Goal: Task Accomplishment & Management: Manage account settings

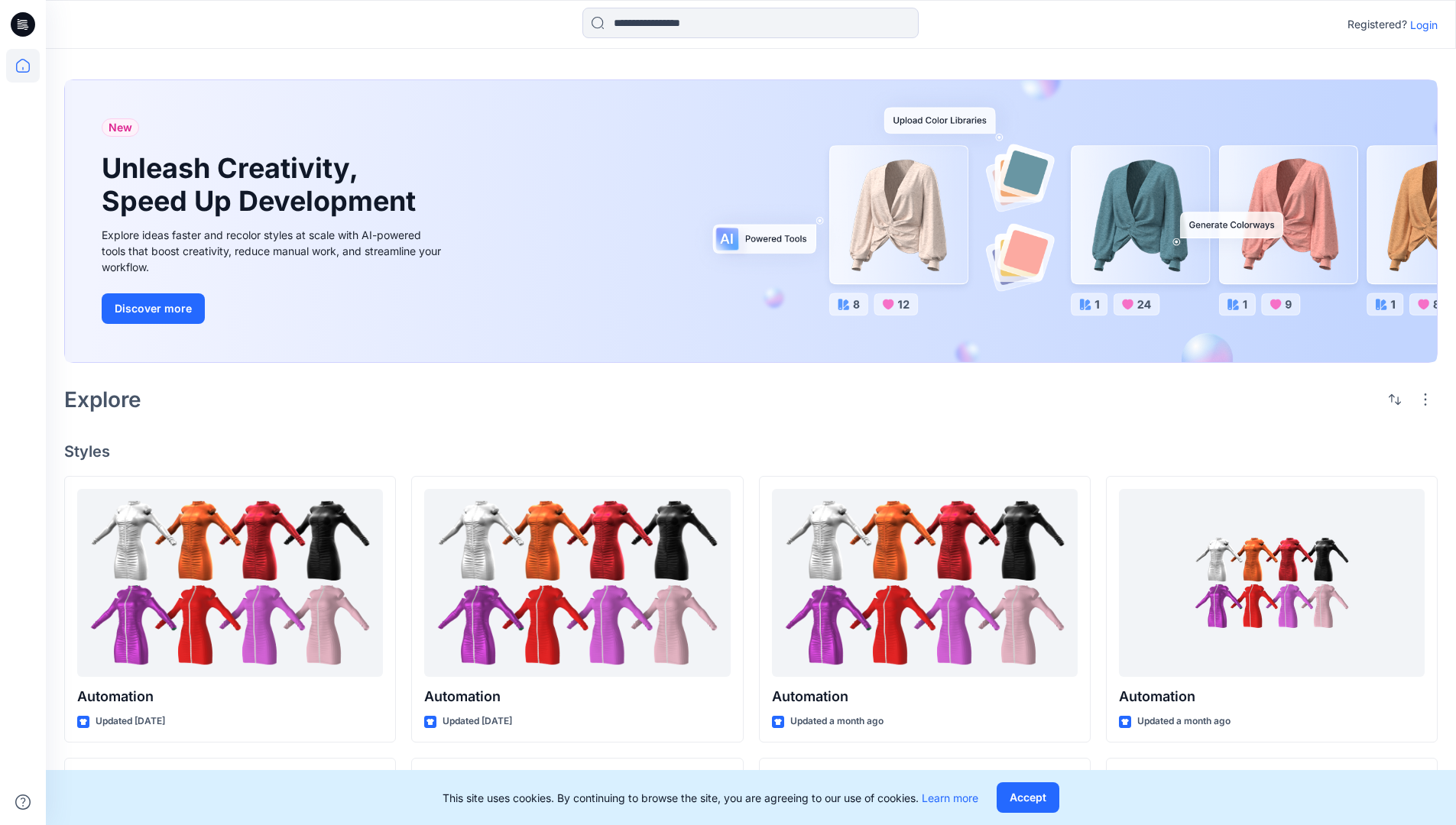
click at [1420, 24] on p "Login" at bounding box center [1423, 24] width 28 height 16
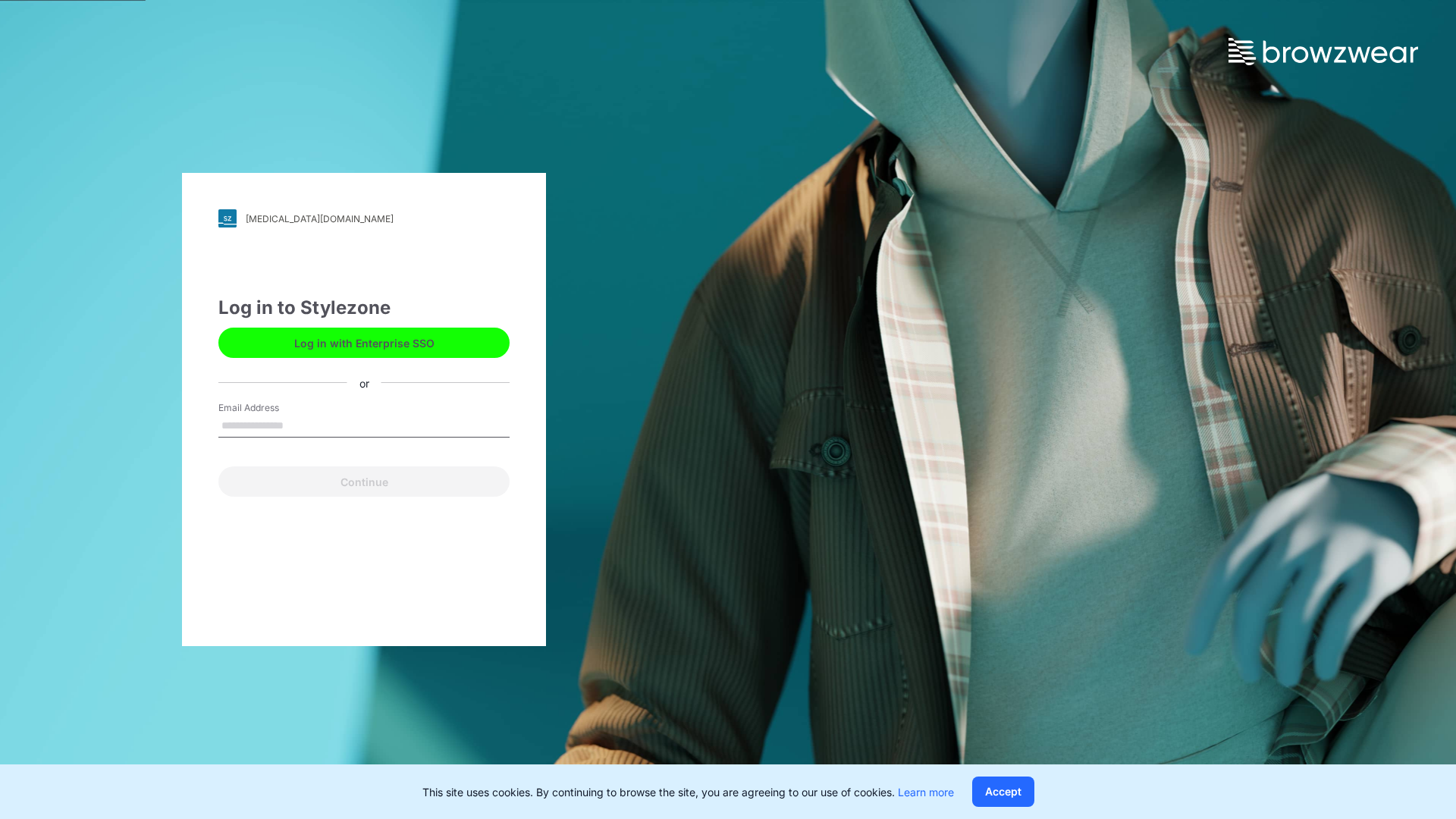
click at [300, 425] on input "Email Address" at bounding box center [364, 425] width 292 height 23
type input "**********"
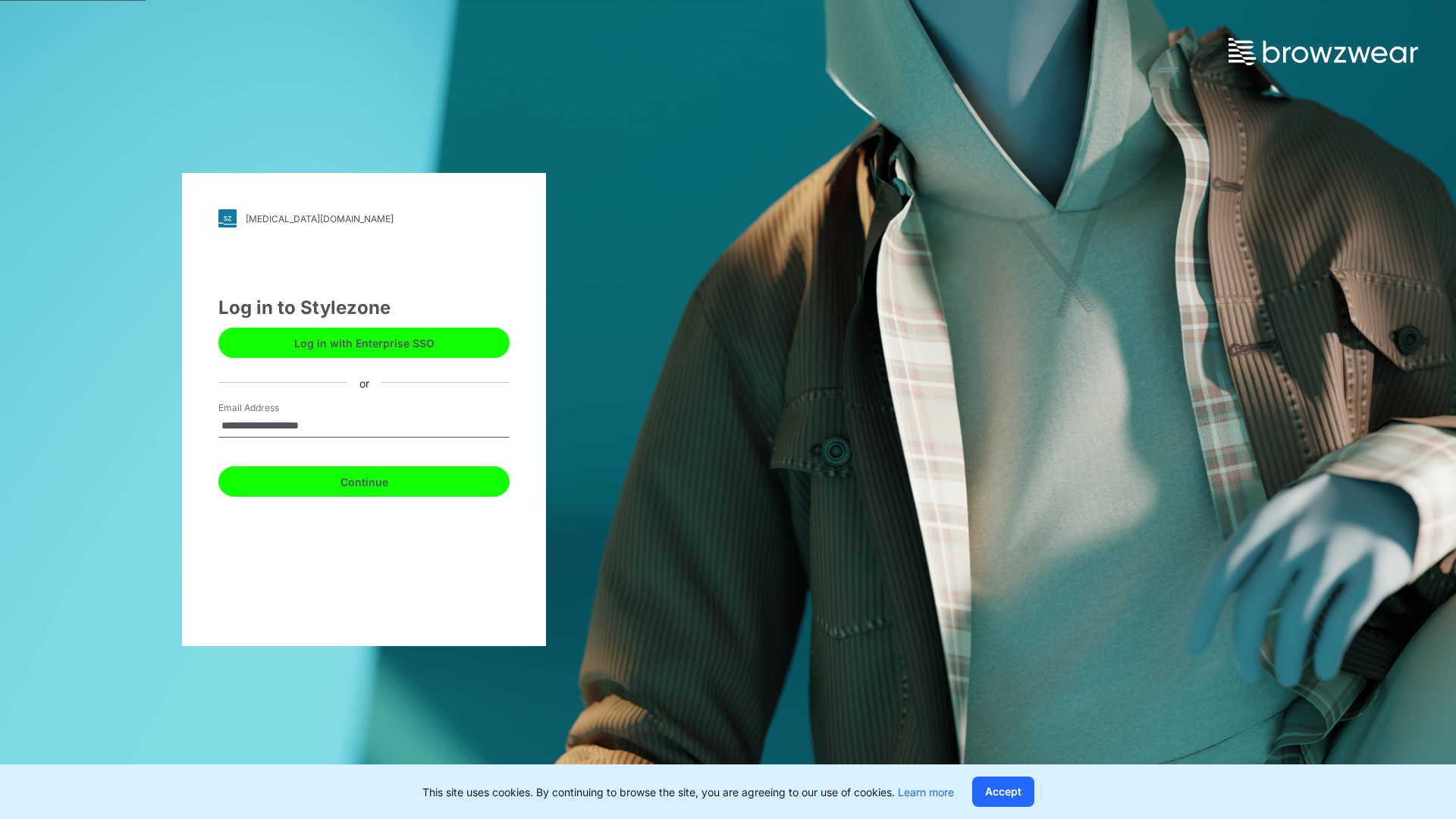
click at [380, 479] on button "Continue" at bounding box center [364, 482] width 292 height 30
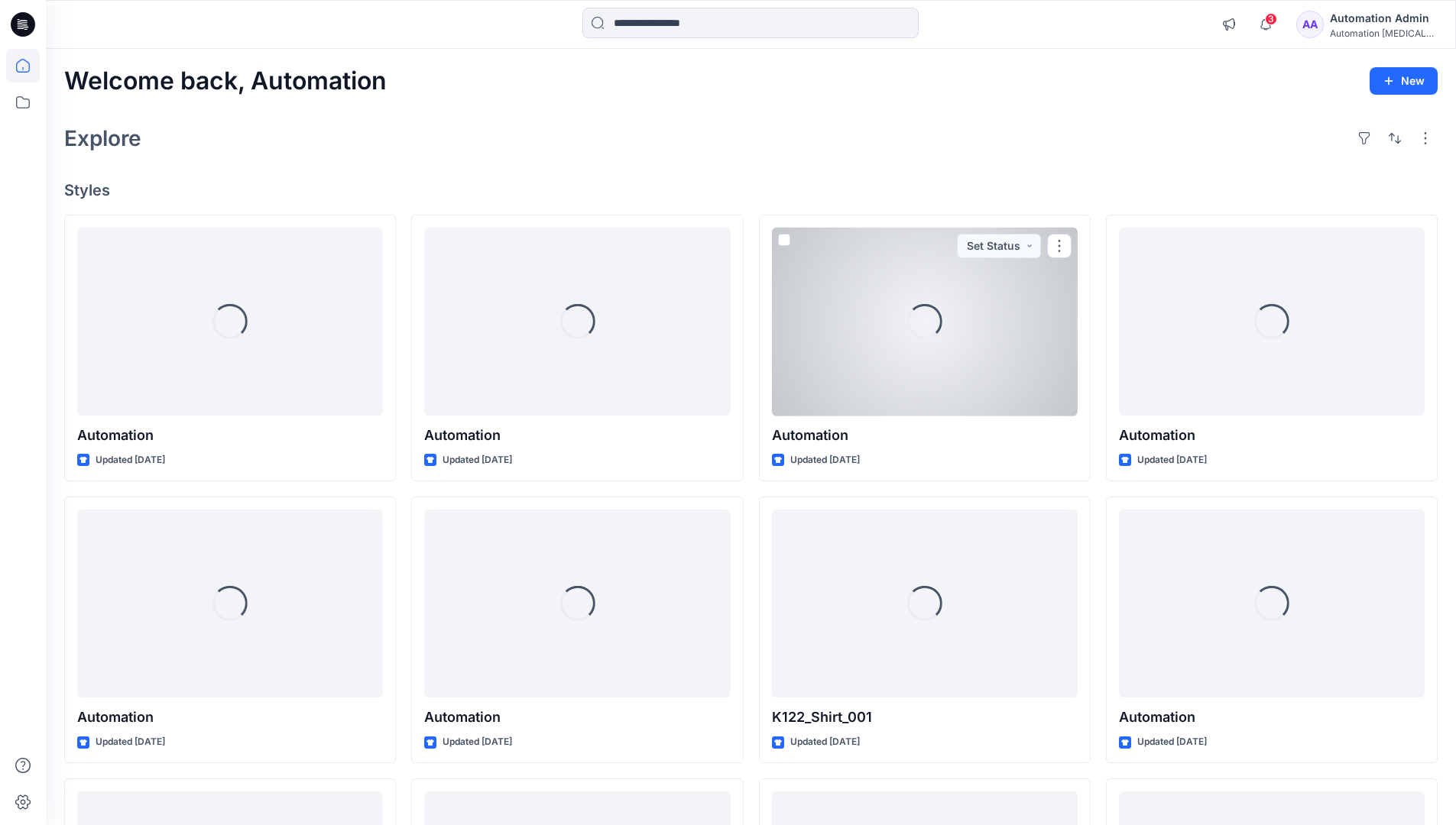
click at [29, 66] on icon at bounding box center [23, 66] width 14 height 13
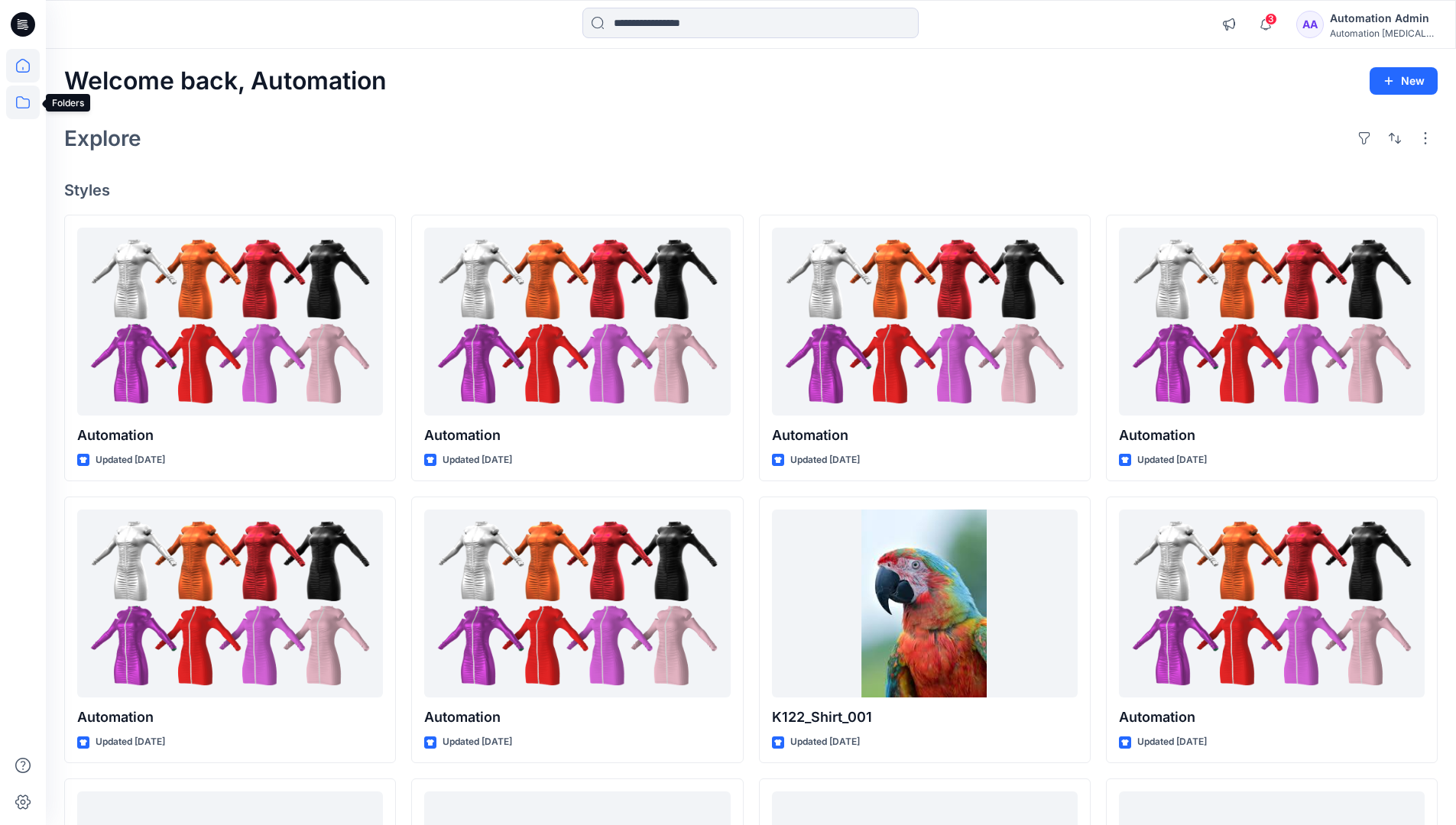
click at [28, 107] on icon at bounding box center [23, 102] width 34 height 34
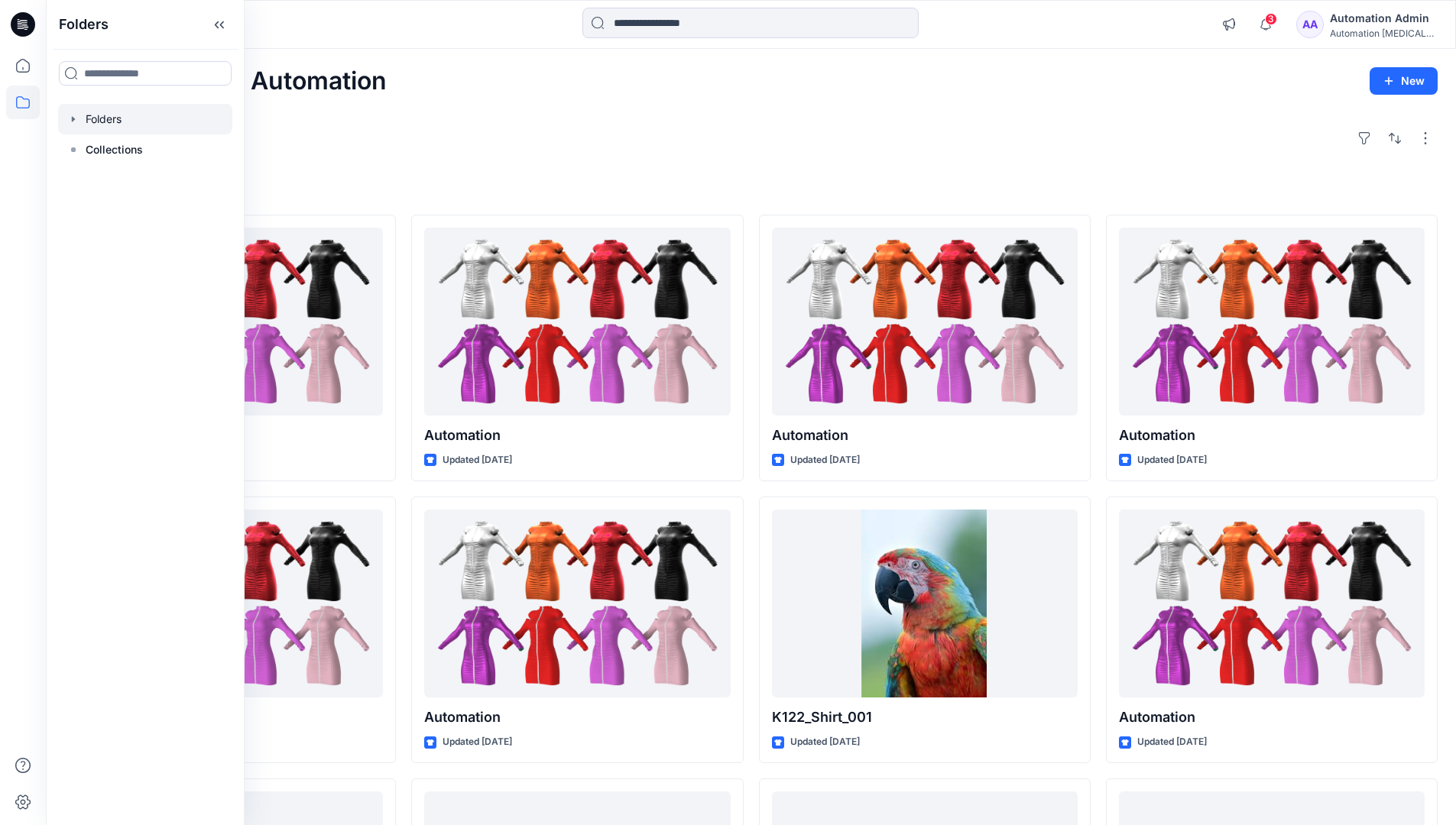
click at [100, 119] on div at bounding box center [145, 119] width 174 height 30
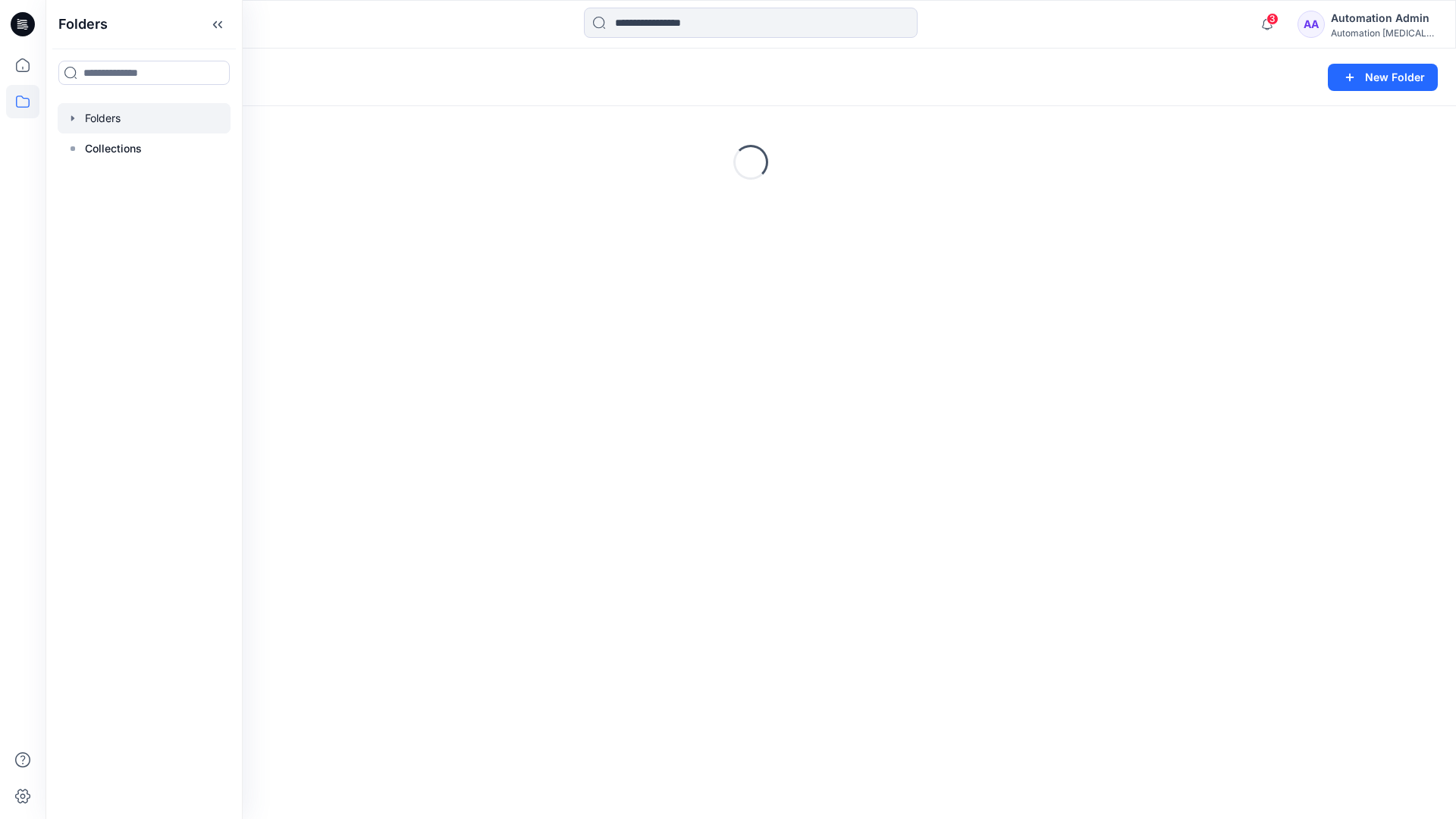
click at [808, 530] on div "Folders New Folder Loading..." at bounding box center [751, 434] width 1411 height 770
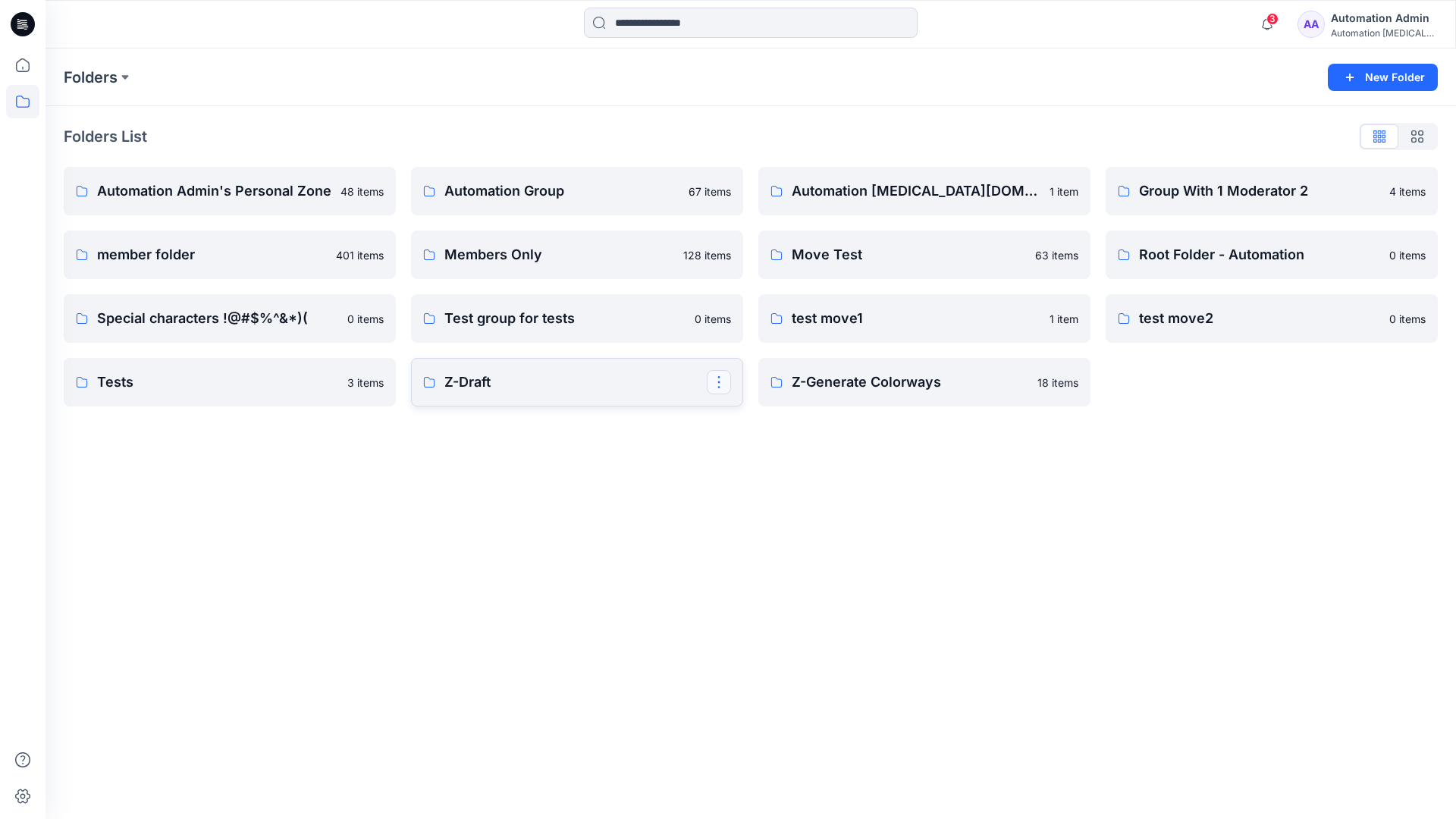
click at [720, 385] on button "button" at bounding box center [719, 382] width 24 height 24
click at [746, 417] on p "Edit" at bounding box center [746, 417] width 19 height 16
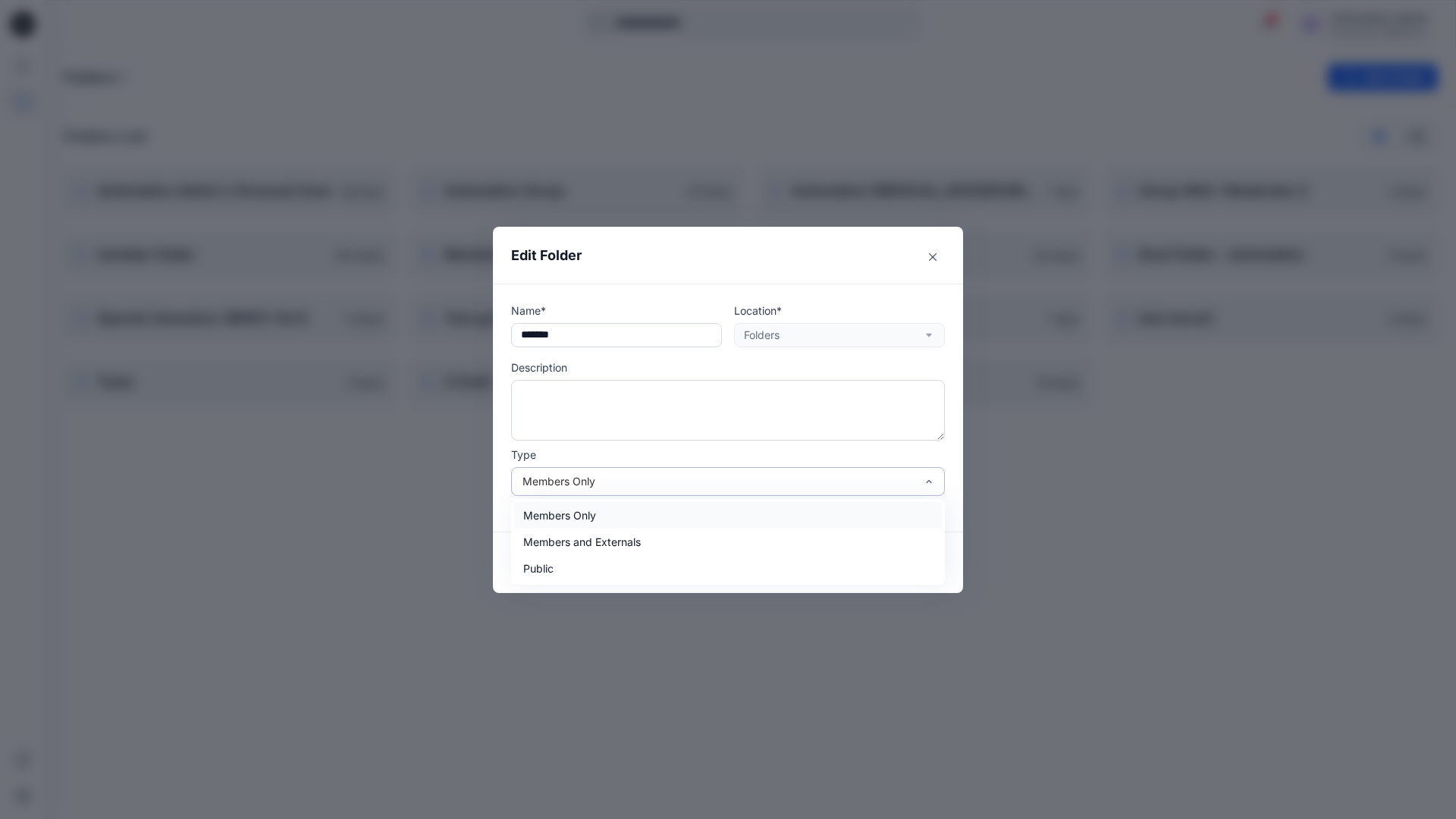
click at [704, 486] on div "Members Only" at bounding box center [719, 481] width 393 height 16
click at [661, 523] on div "Members Only" at bounding box center [728, 515] width 428 height 27
click at [909, 561] on button "Save" at bounding box center [909, 562] width 72 height 24
click at [1365, 23] on div "Automation Admin" at bounding box center [1384, 18] width 106 height 18
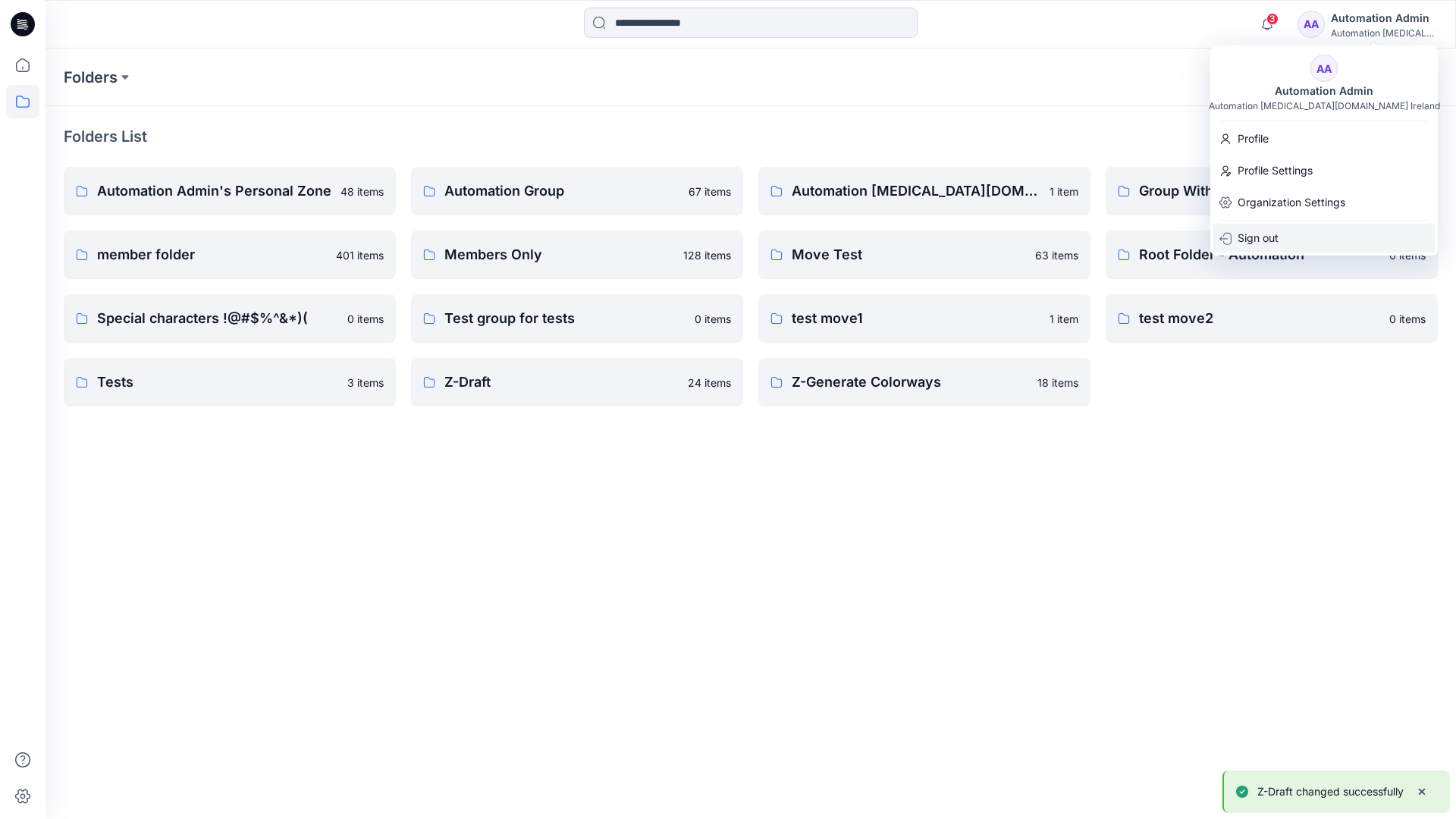
click at [1277, 235] on p "Sign out" at bounding box center [1257, 238] width 41 height 28
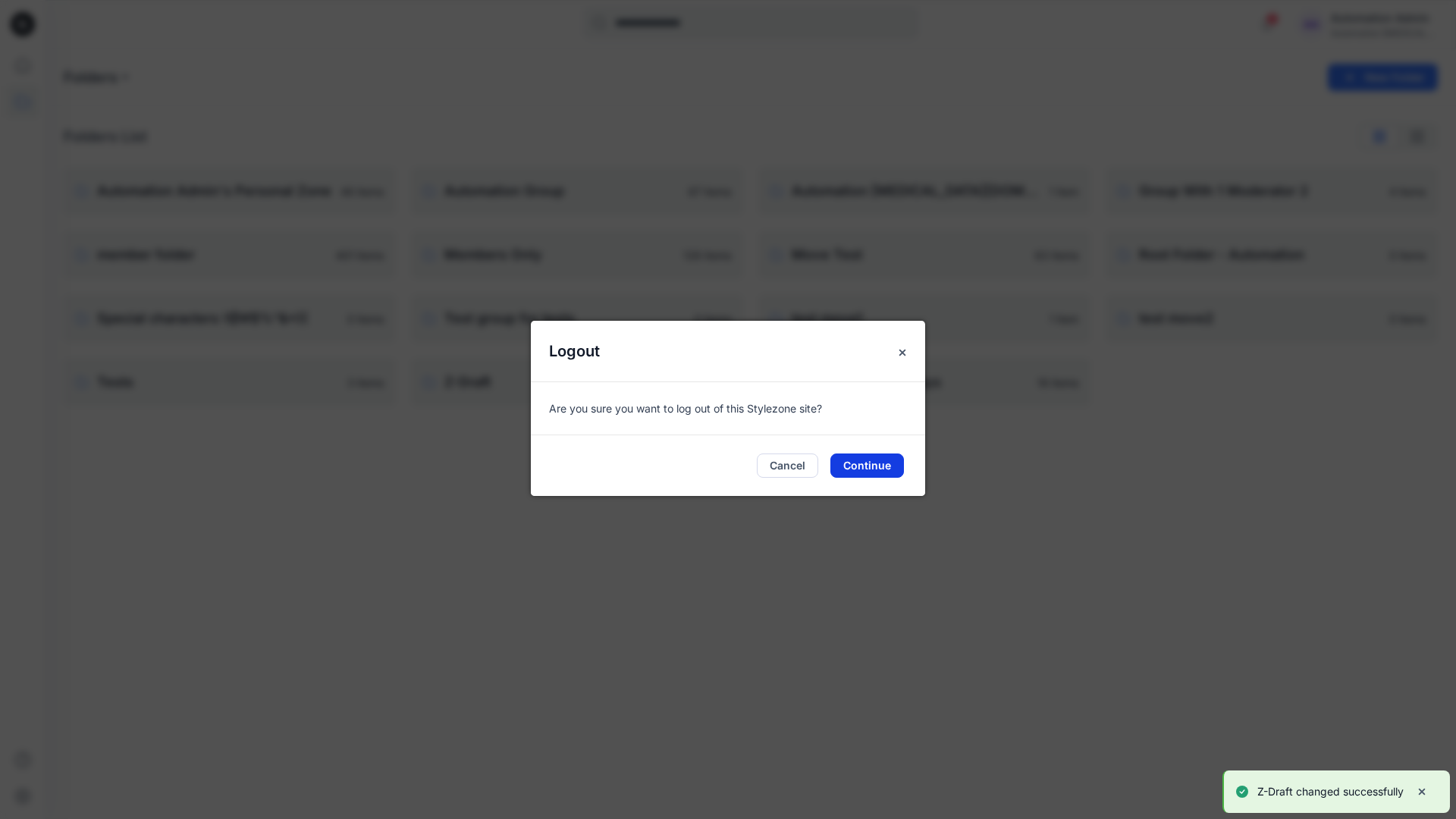
click at [874, 461] on button "Continue" at bounding box center [867, 465] width 74 height 24
